Goal: Information Seeking & Learning: Find specific fact

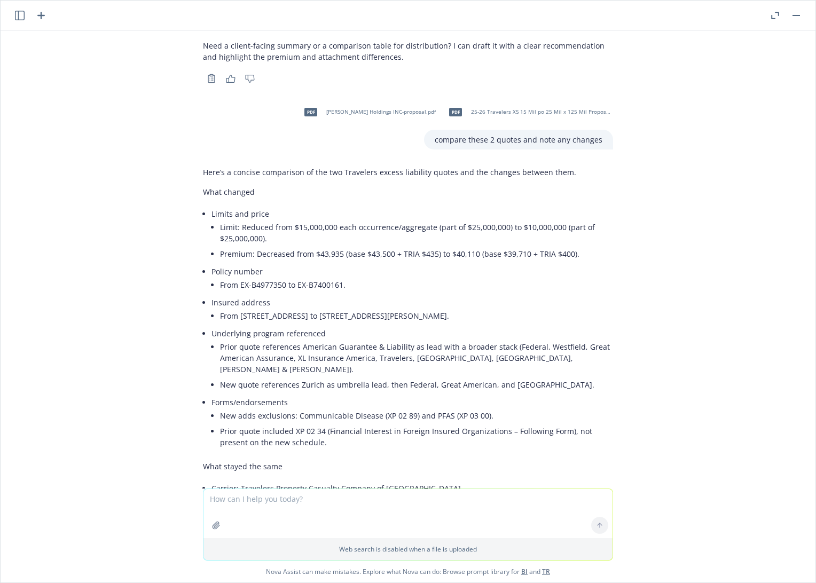
scroll to position [5386, 0]
click at [687, 256] on div "pdf BINDER - Bermuda Chubb AllRisk.pdf what is the named storm limit? Short ans…" at bounding box center [408, 259] width 815 height 458
click at [491, 308] on li "From [STREET_ADDRESS] to [STREET_ADDRESS][PERSON_NAME]." at bounding box center [416, 315] width 393 height 15
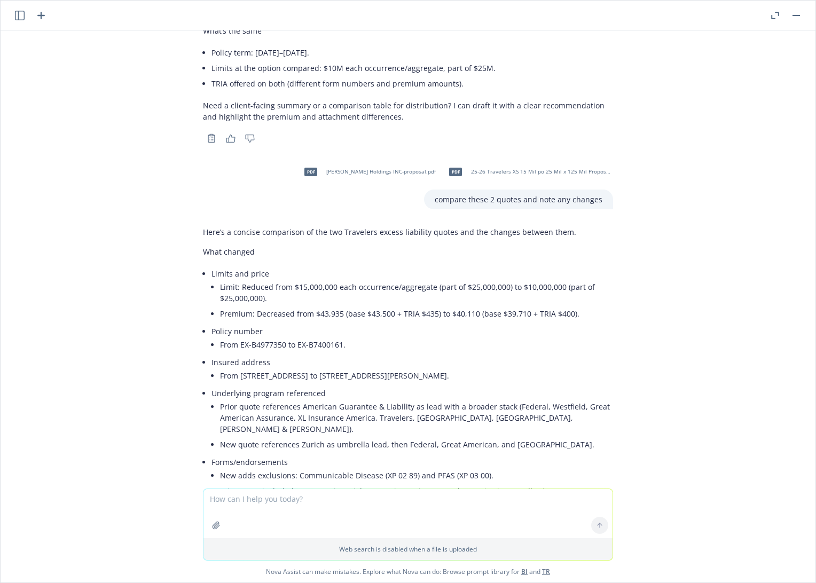
scroll to position [5327, 0]
click at [456, 367] on li "From [STREET_ADDRESS] to [STREET_ADDRESS][PERSON_NAME]." at bounding box center [416, 374] width 393 height 15
drag, startPoint x: 449, startPoint y: 328, endPoint x: 594, endPoint y: 331, distance: 144.7
click at [594, 367] on li "From [STREET_ADDRESS] to [STREET_ADDRESS][PERSON_NAME]." at bounding box center [416, 374] width 393 height 15
copy li "[STREET_ADDRESS][PERSON_NAME]"
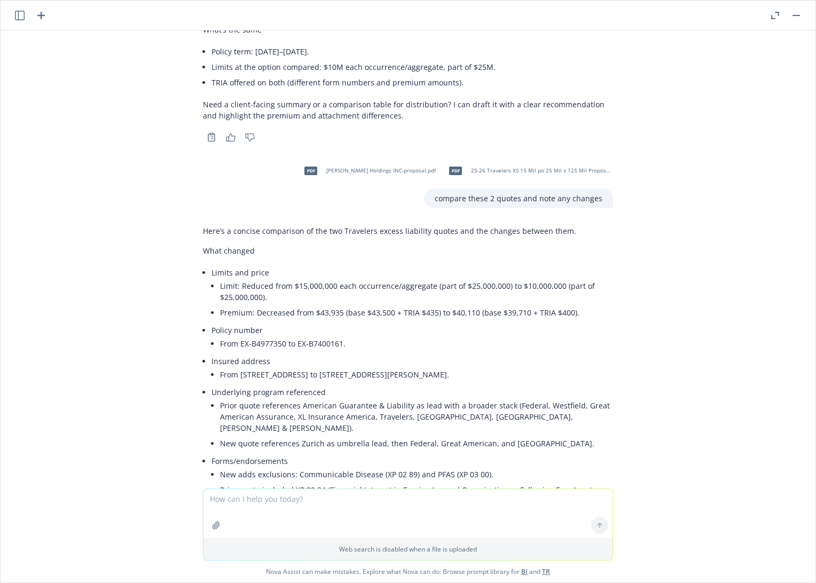
click at [729, 380] on div "pdf BINDER - Bermuda Chubb AllRisk.pdf what is the named storm limit? Short ans…" at bounding box center [408, 259] width 815 height 458
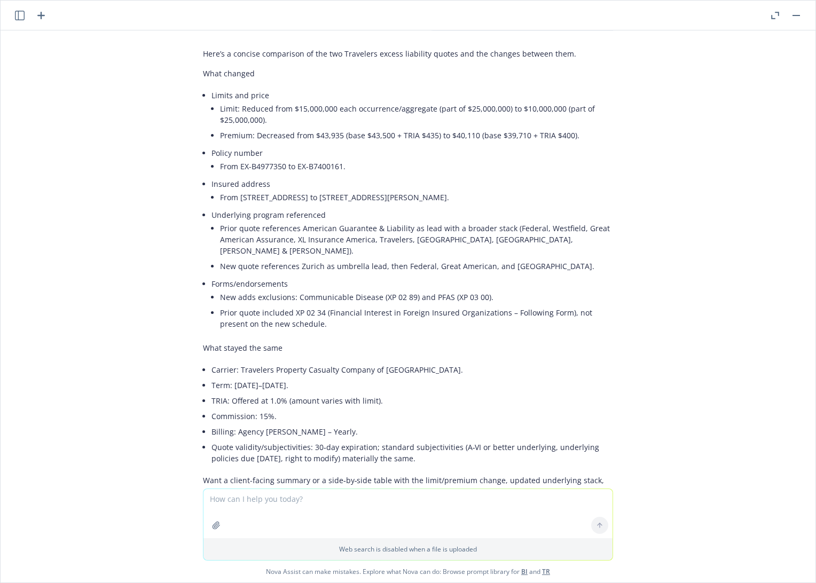
scroll to position [5505, 0]
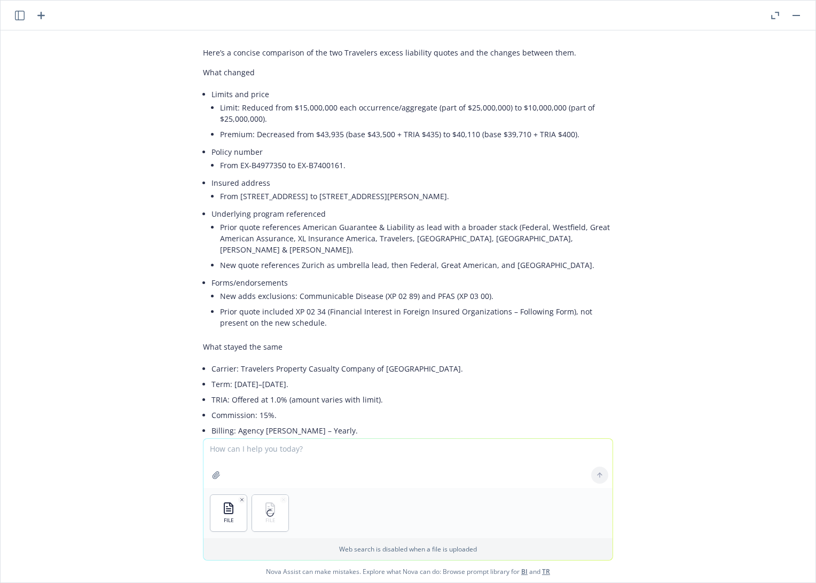
click at [286, 458] on textarea at bounding box center [407, 463] width 409 height 49
type textarea "compare the quote to the binder and note the differences"
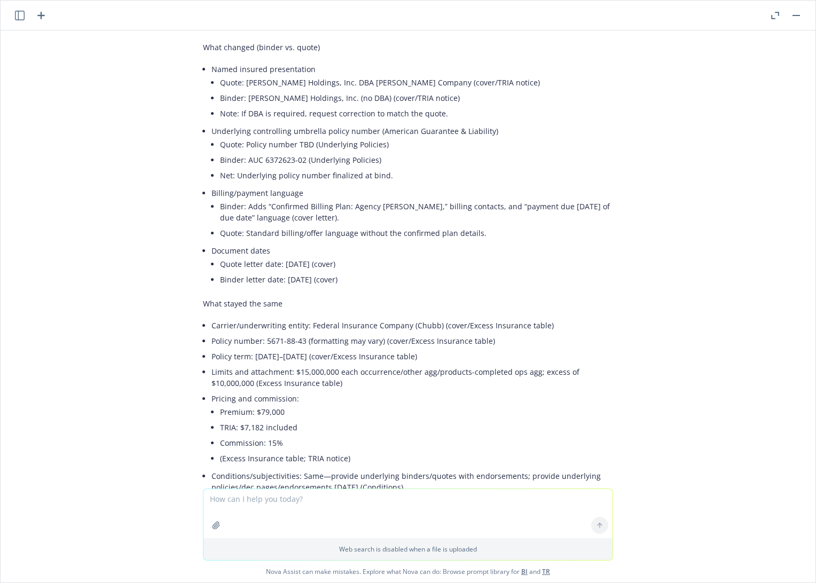
scroll to position [6154, 0]
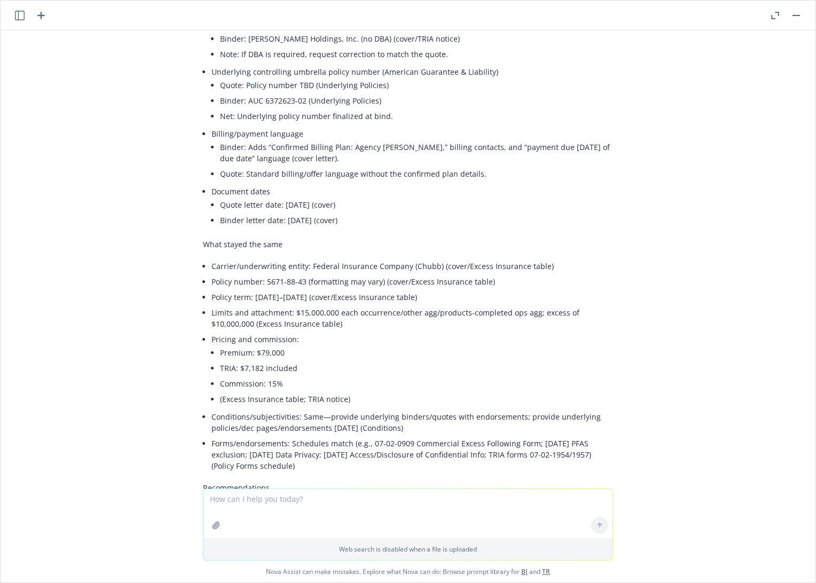
click at [332, 499] on textarea at bounding box center [407, 513] width 409 height 49
type textarea "are the forms the same?"
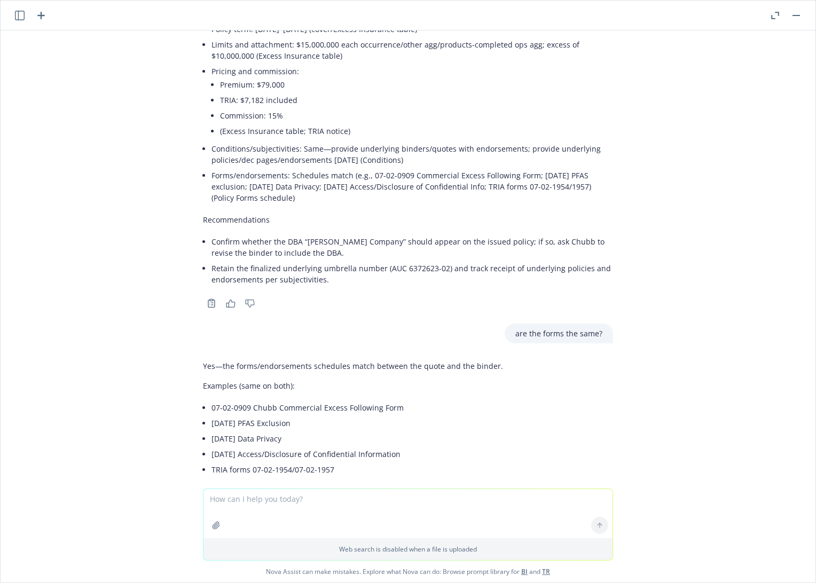
scroll to position [6423, 0]
click at [324, 501] on textarea at bounding box center [407, 513] width 409 height 49
type textarea "yes"
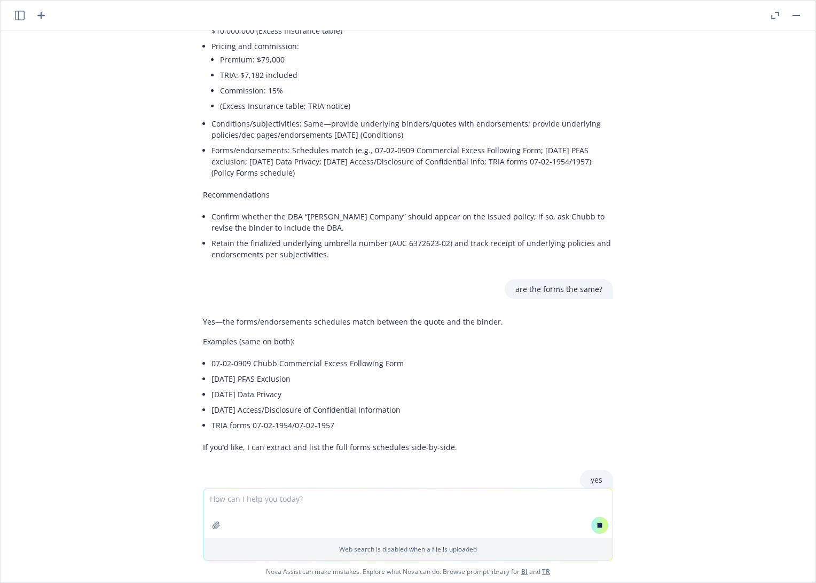
scroll to position [6170, 0]
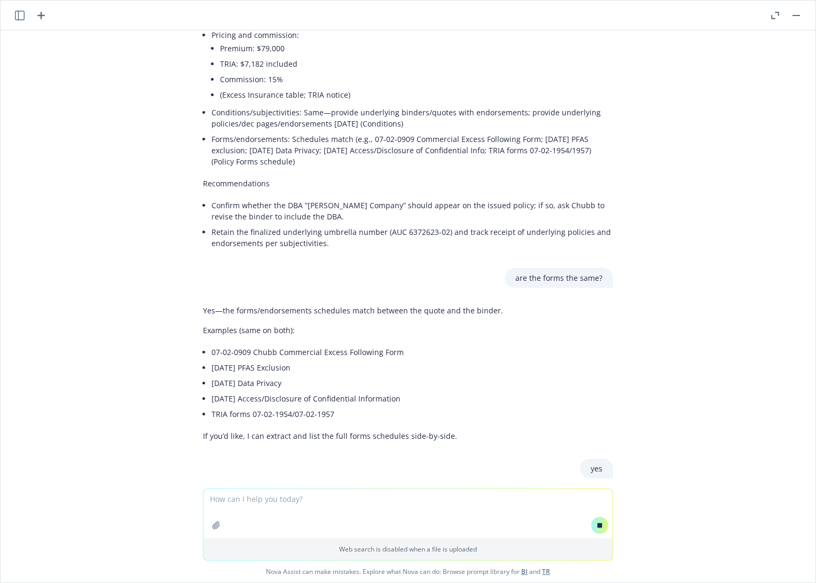
click at [737, 375] on div "pdf BINDER - Bermuda Chubb AllRisk.pdf what is the named storm limit? Short ans…" at bounding box center [408, 259] width 815 height 458
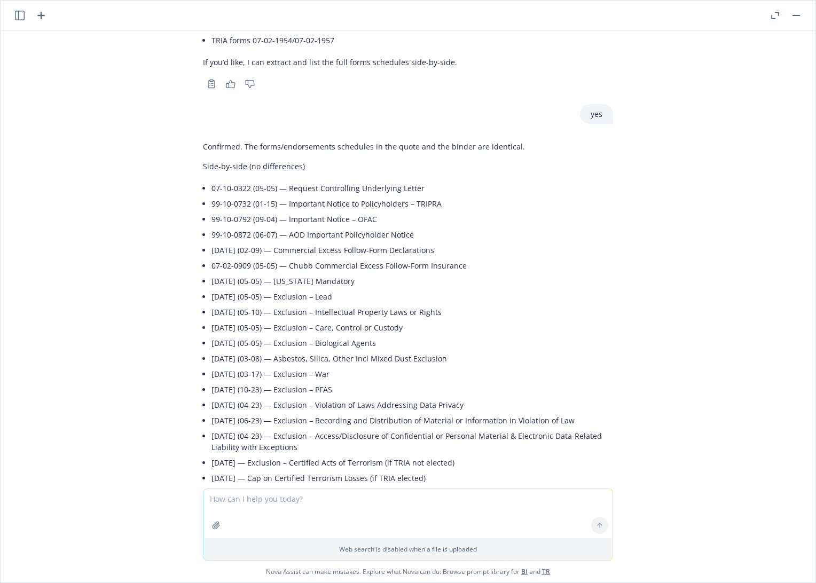
scroll to position [6861, 0]
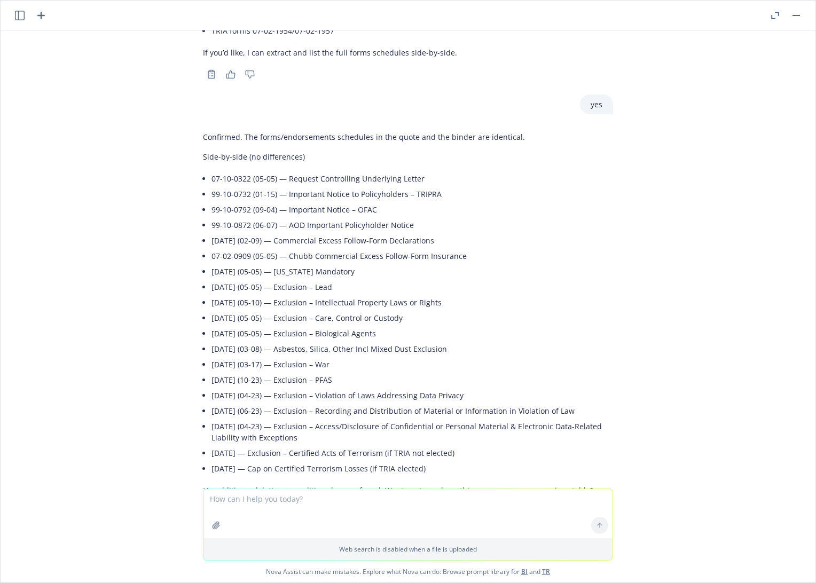
click at [303, 494] on textarea at bounding box center [407, 513] width 409 height 49
type textarea "is there a pollution exclusion?"
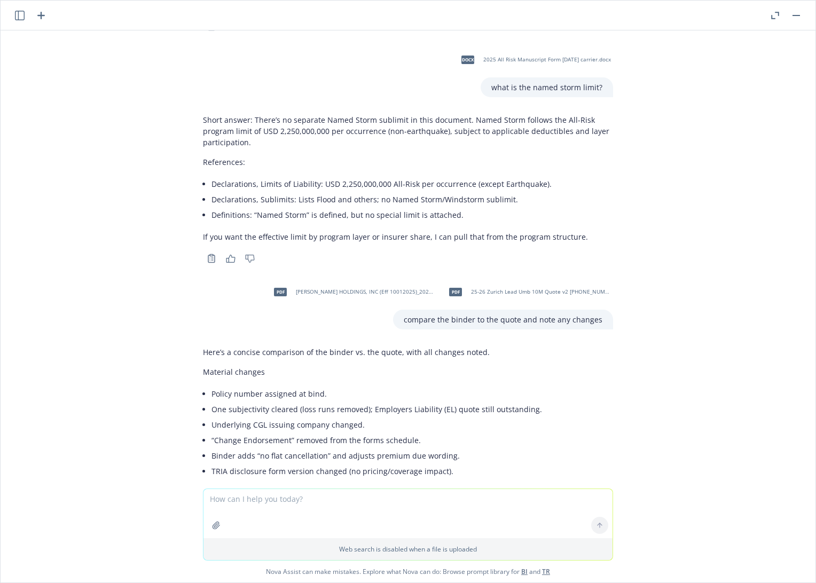
scroll to position [0, 0]
